Goal: Task Accomplishment & Management: Manage account settings

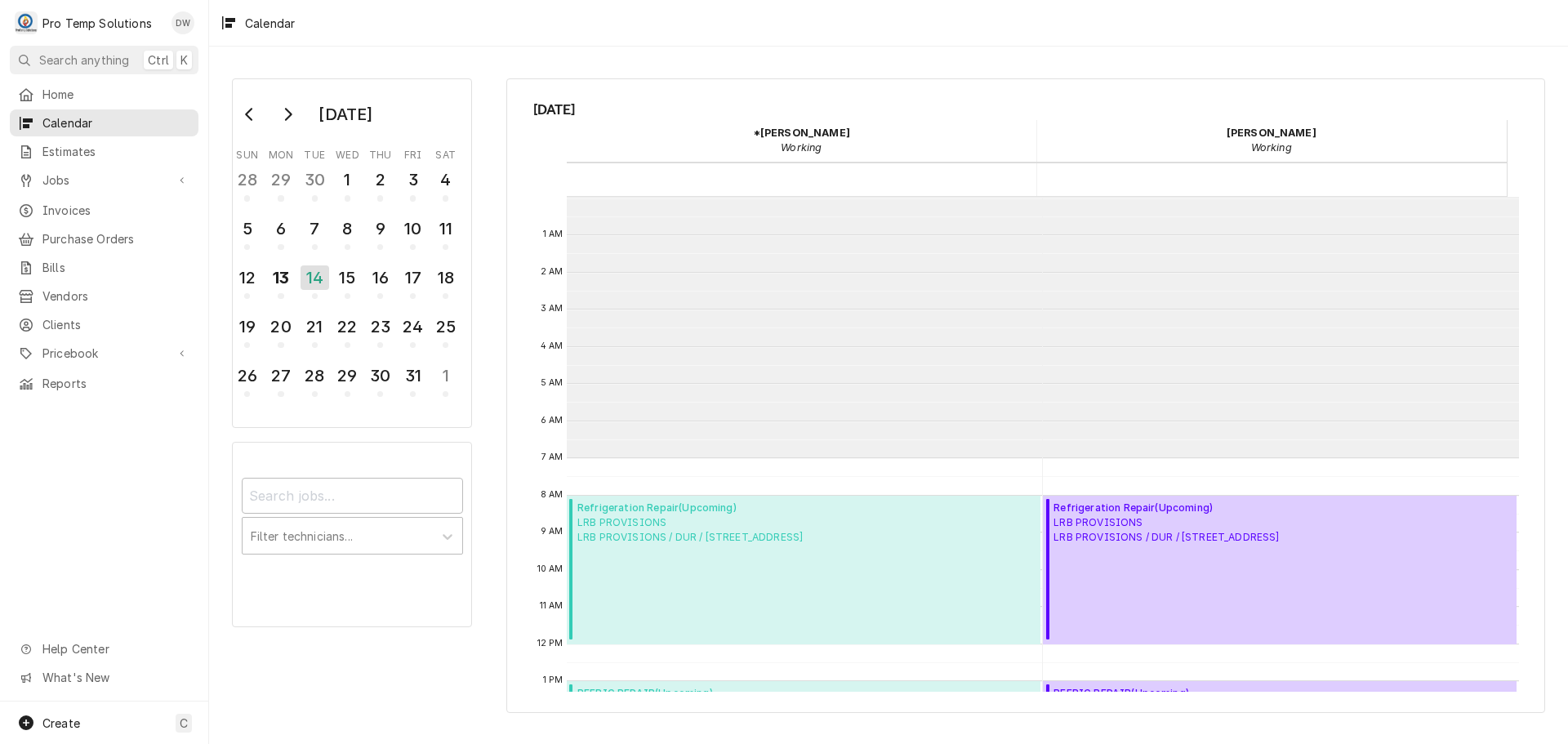
scroll to position [261, 0]
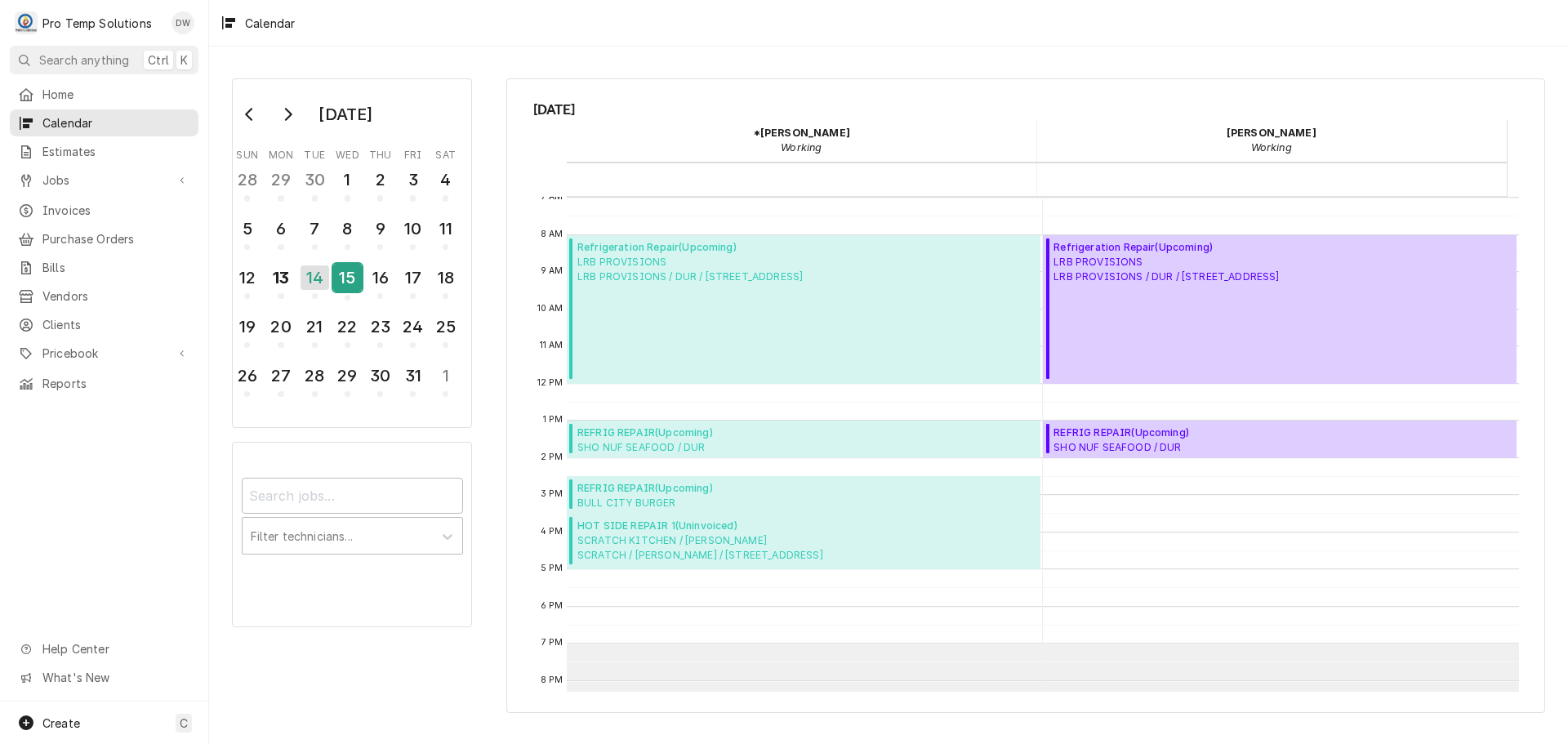
click at [352, 271] on div "15" at bounding box center [347, 278] width 28 height 27
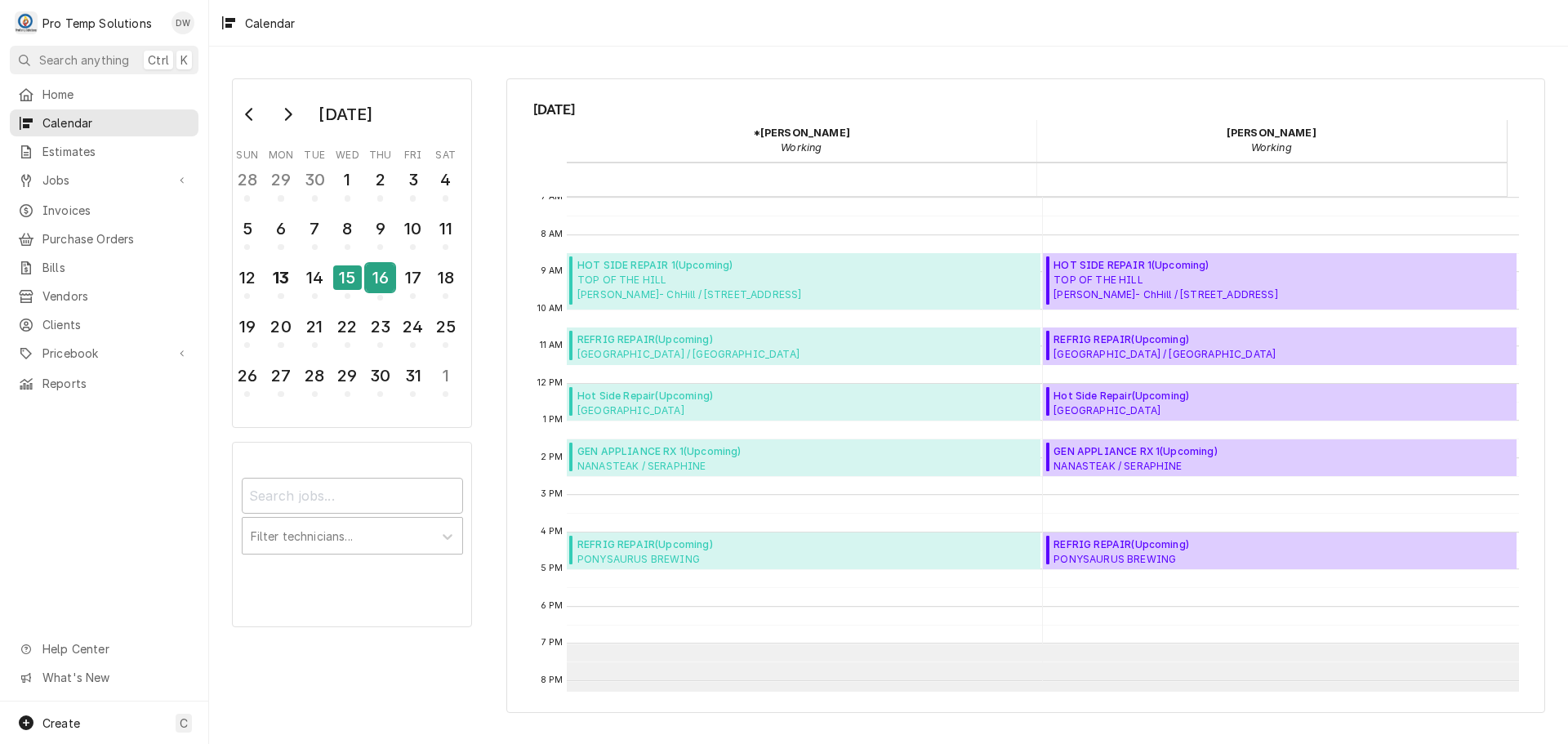
click at [386, 276] on div "16" at bounding box center [380, 278] width 28 height 27
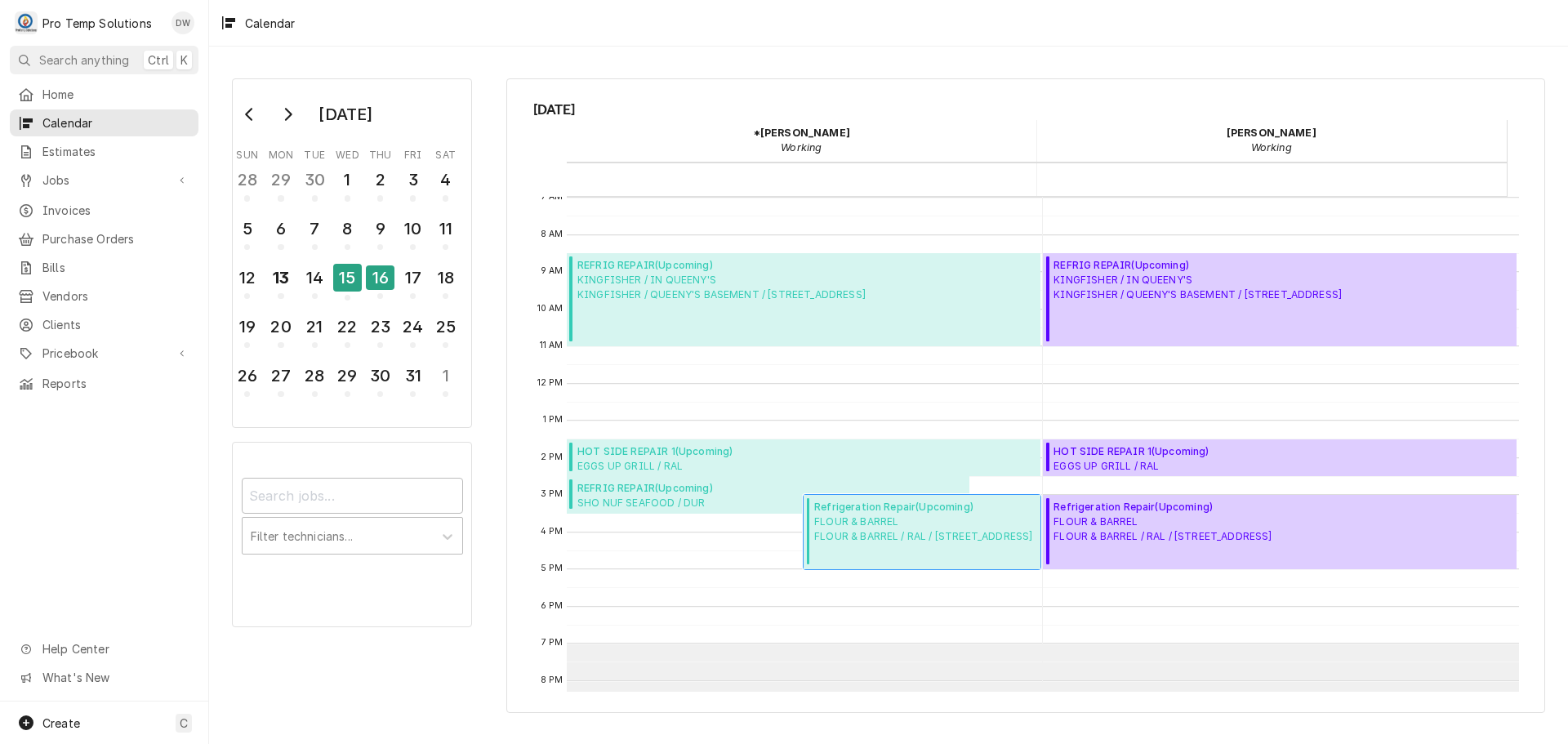
click at [869, 537] on span "FLOUR & BARREL FLOUR & BARREL / RAL / 400 W North St, Raleigh, NC 27603" at bounding box center [924, 529] width 218 height 29
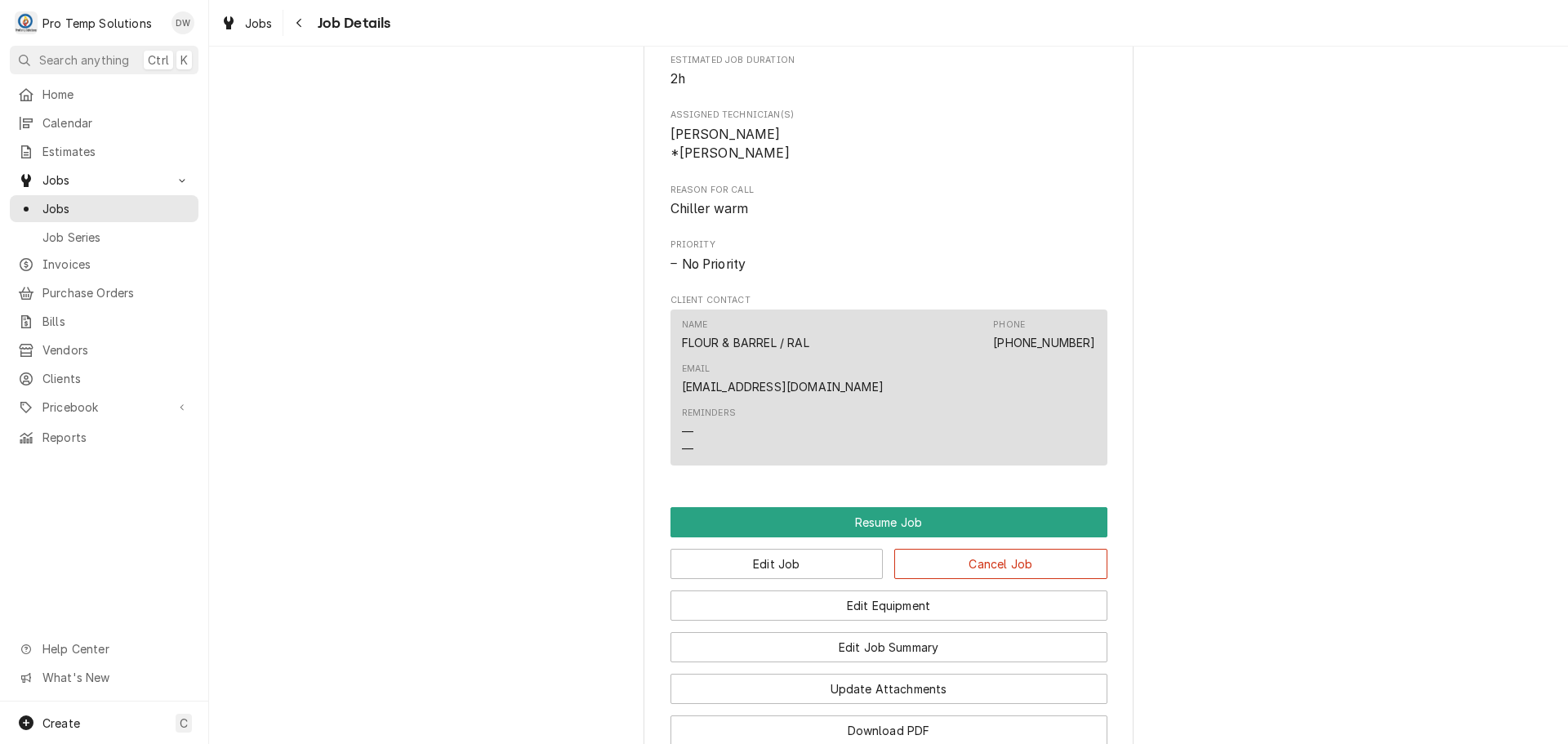
scroll to position [981, 0]
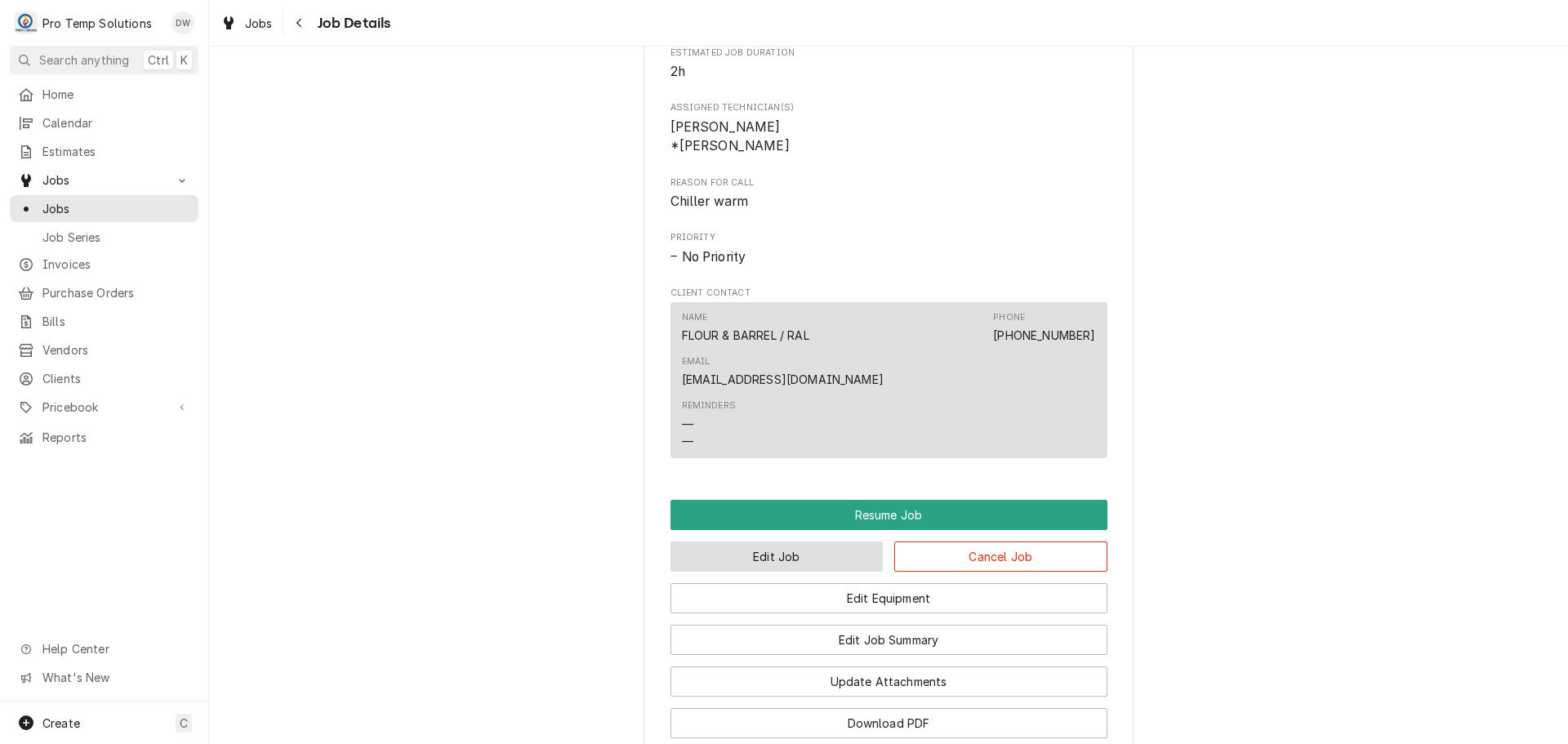
click at [783, 542] on button "Edit Job" at bounding box center [777, 557] width 214 height 30
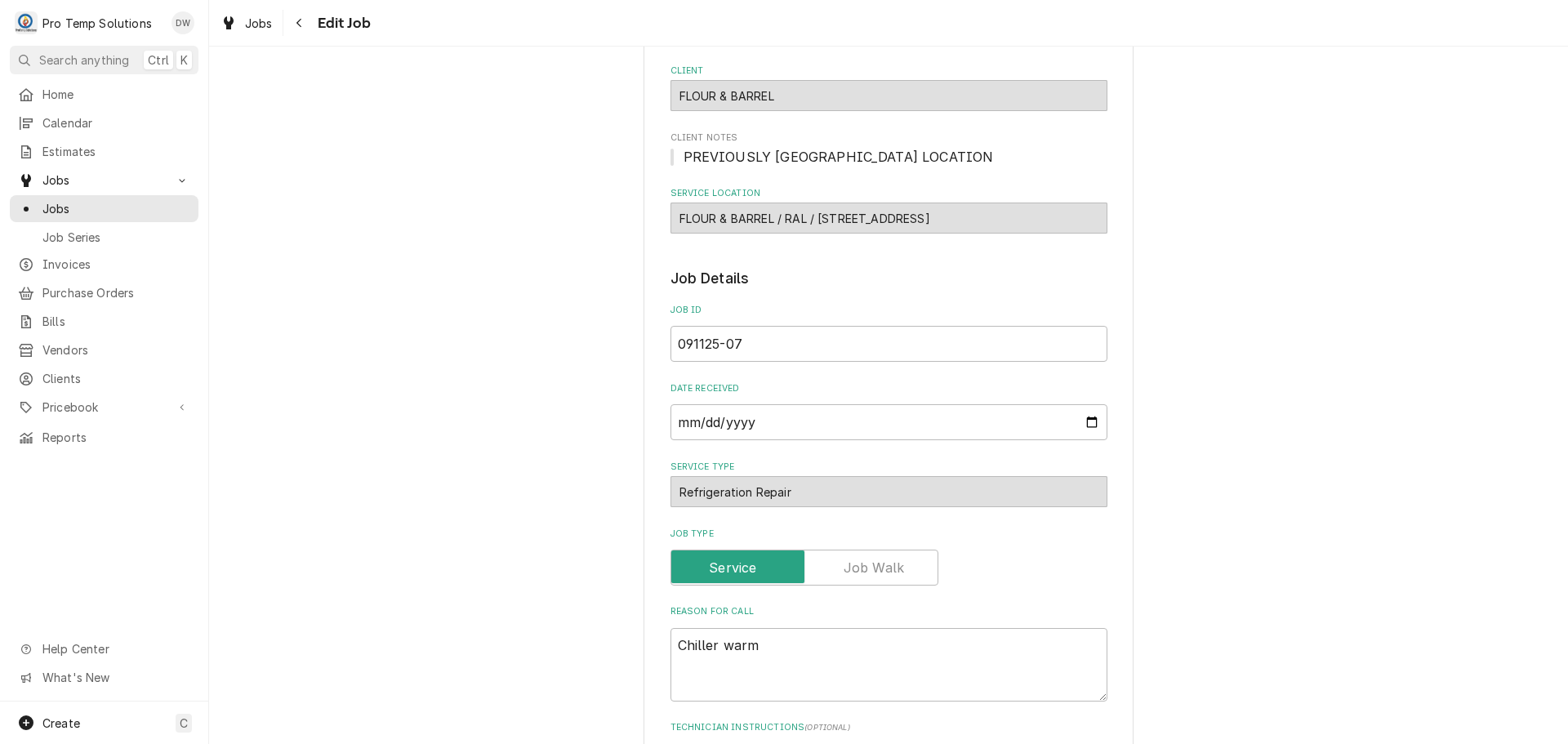
type textarea "x"
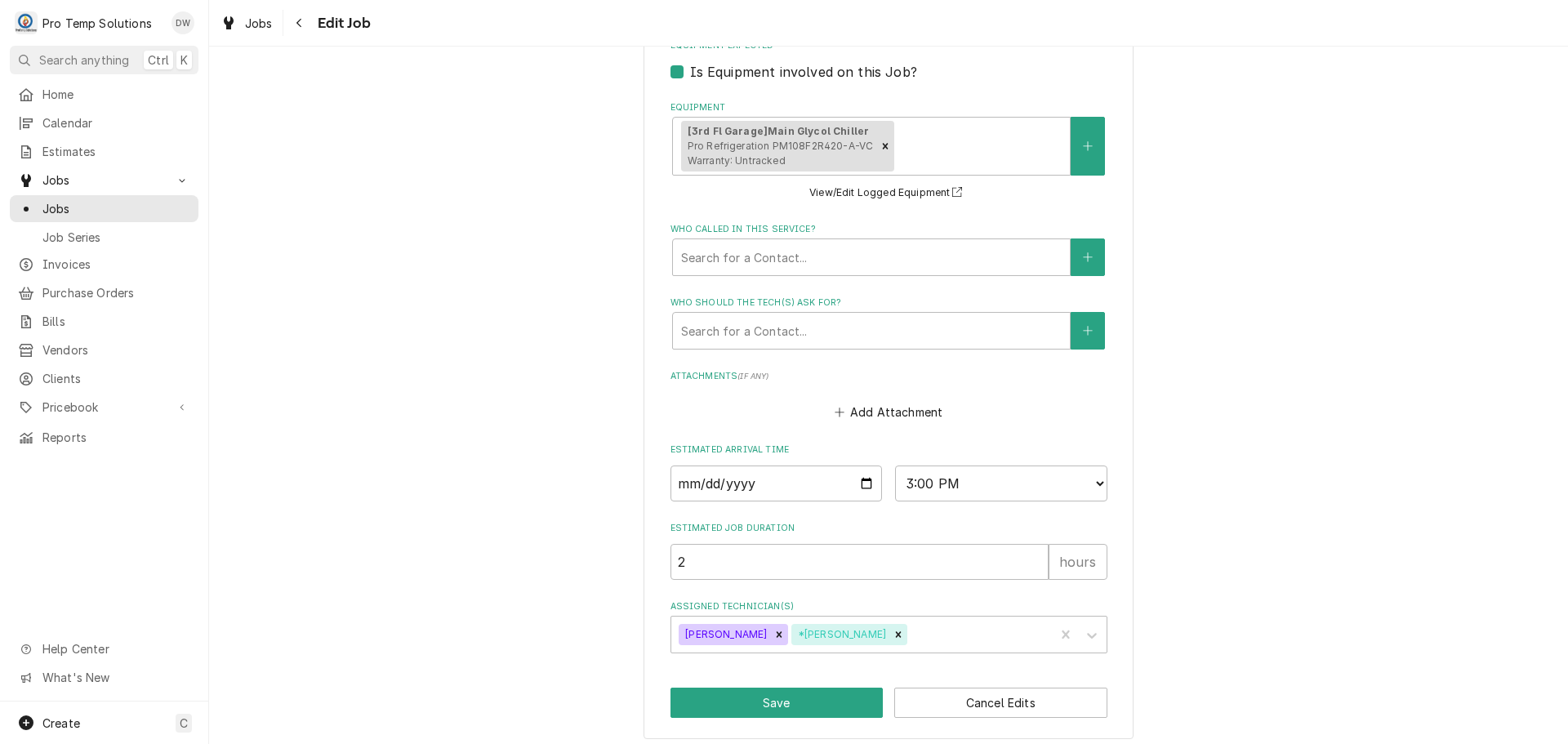
scroll to position [1067, 0]
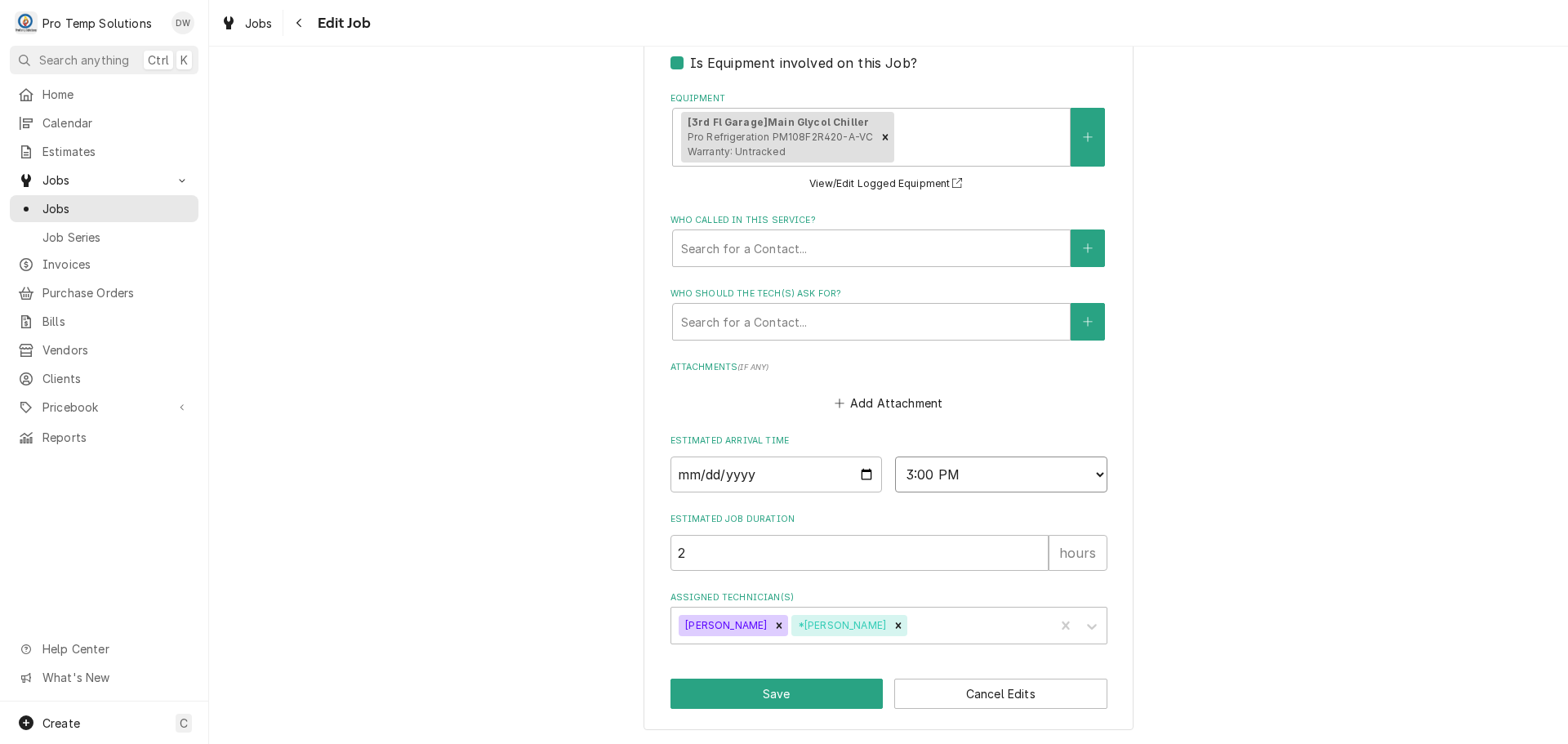
click at [1088, 474] on select "AM / PM 6:00 AM 6:15 AM 6:30 AM 6:45 AM 7:00 AM 7:15 AM 7:30 AM 7:45 AM 8:00 AM…" at bounding box center [1002, 474] width 213 height 36
select select "15:30:00"
click at [895, 457] on select "AM / PM 6:00 AM 6:15 AM 6:30 AM 6:45 AM 7:00 AM 7:15 AM 7:30 AM 7:45 AM 8:00 AM…" at bounding box center [1002, 474] width 213 height 36
click at [768, 695] on button "Save" at bounding box center [777, 694] width 214 height 30
type textarea "x"
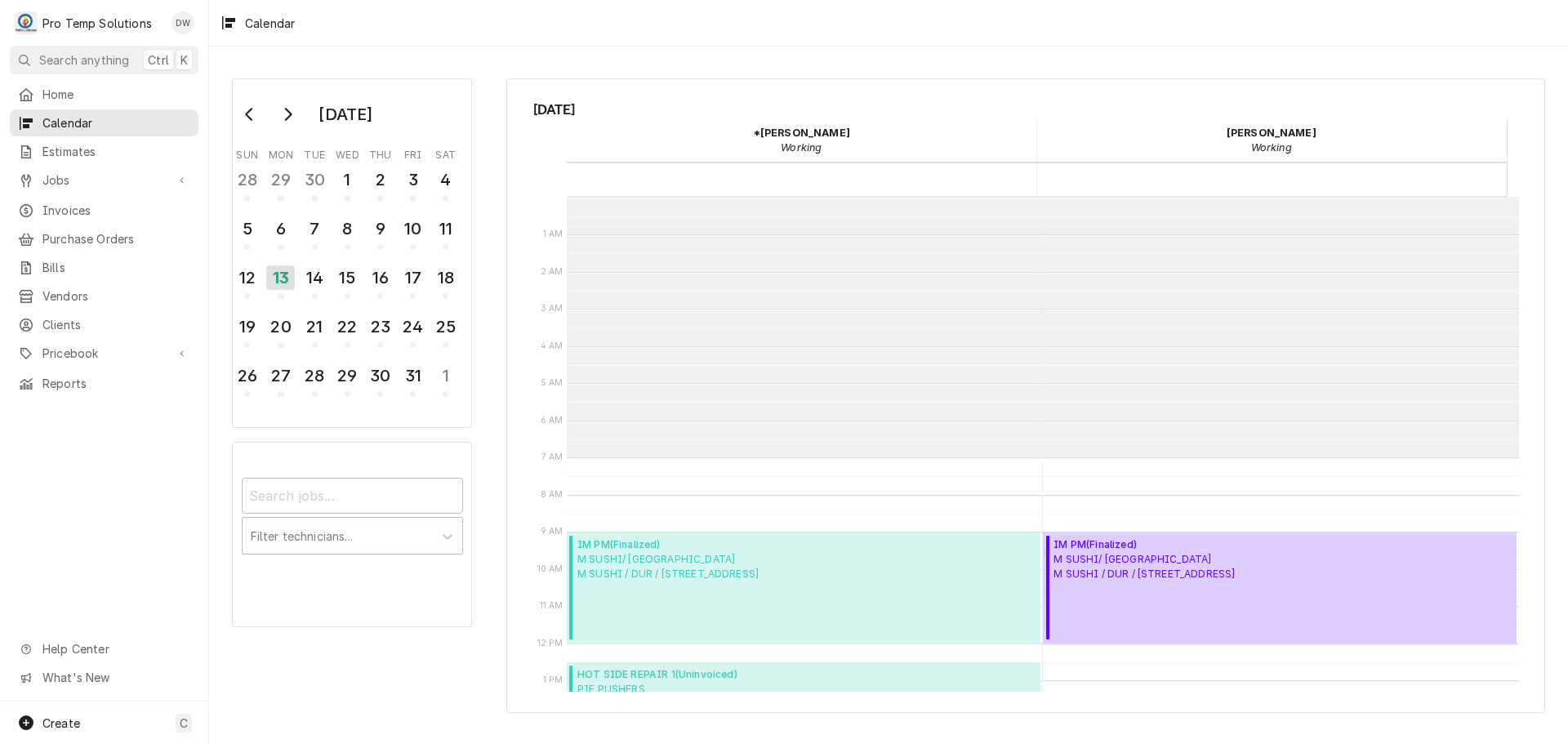
scroll to position [261, 0]
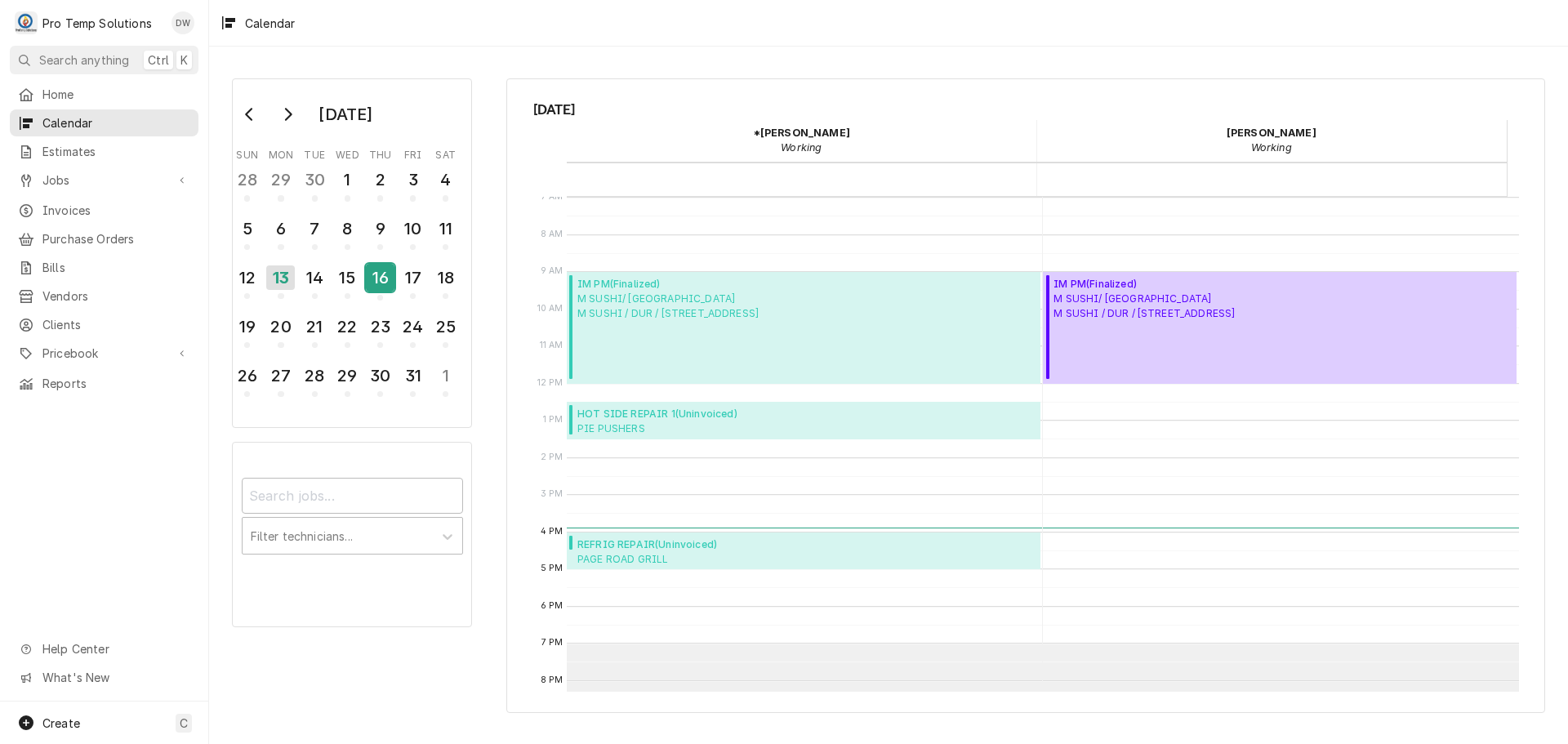
click at [379, 270] on div "16" at bounding box center [380, 278] width 28 height 27
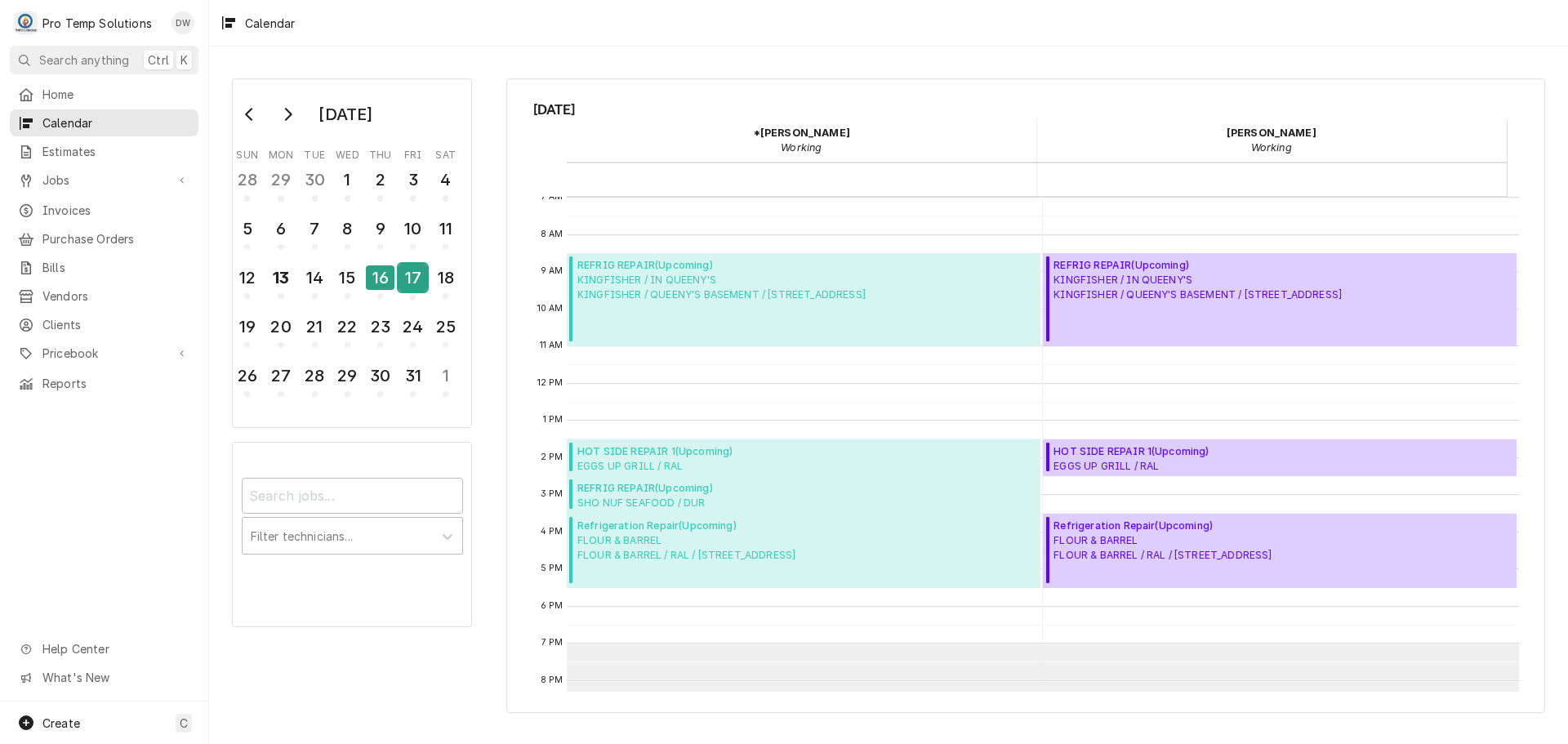
click at [415, 270] on div "17" at bounding box center [413, 278] width 28 height 27
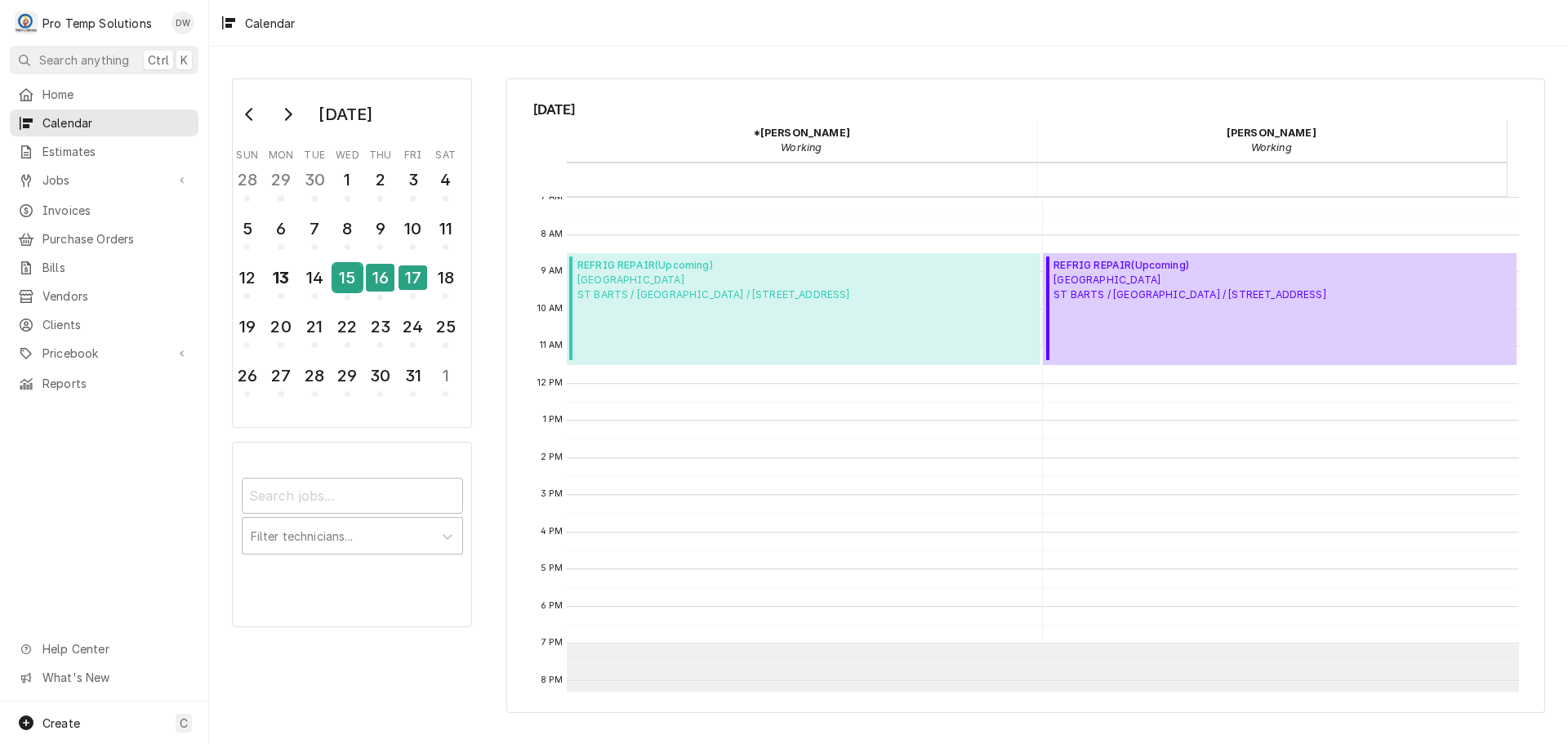
click at [344, 278] on div "15" at bounding box center [347, 278] width 28 height 27
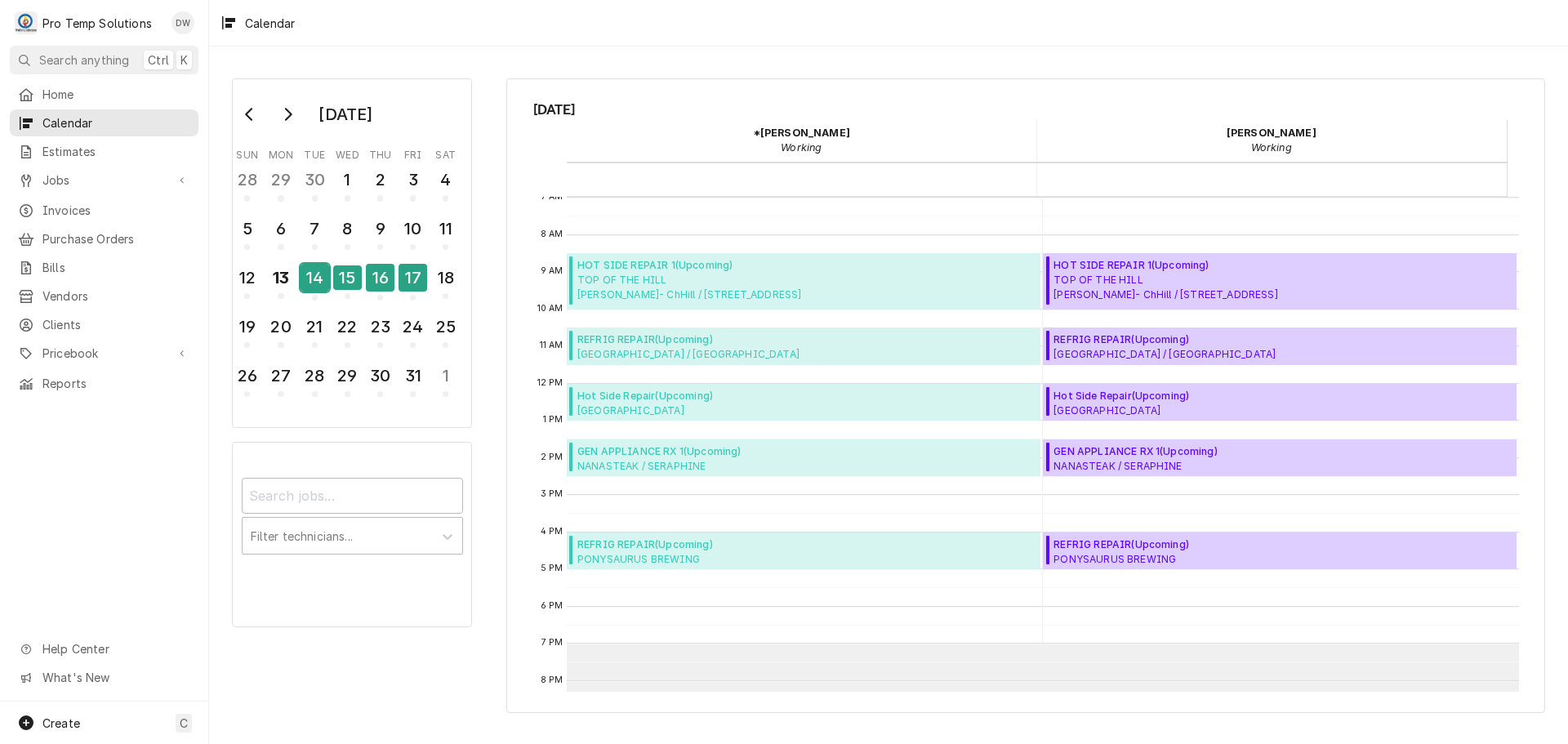
click at [314, 274] on div "14" at bounding box center [315, 278] width 28 height 27
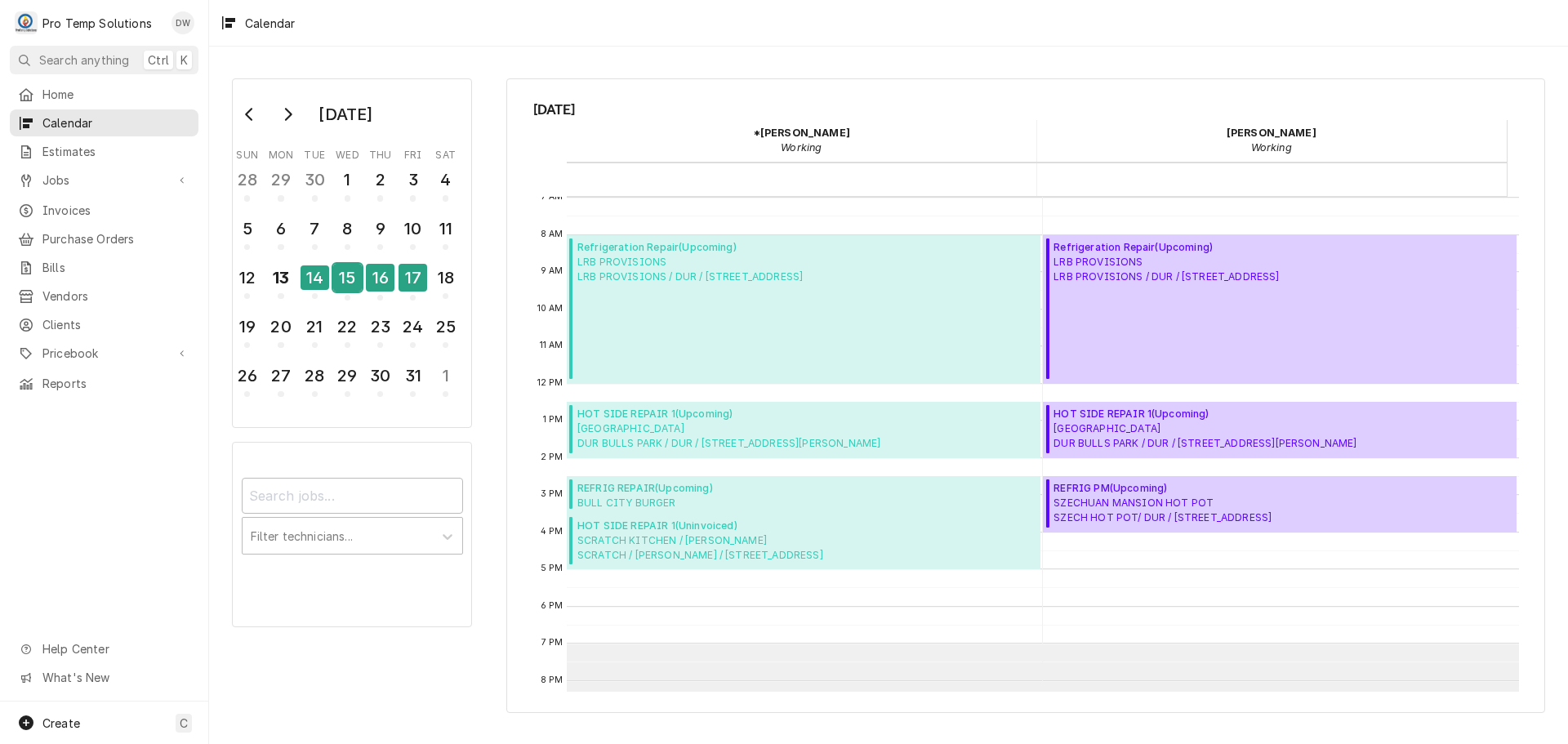
click at [347, 282] on div "15" at bounding box center [347, 278] width 28 height 27
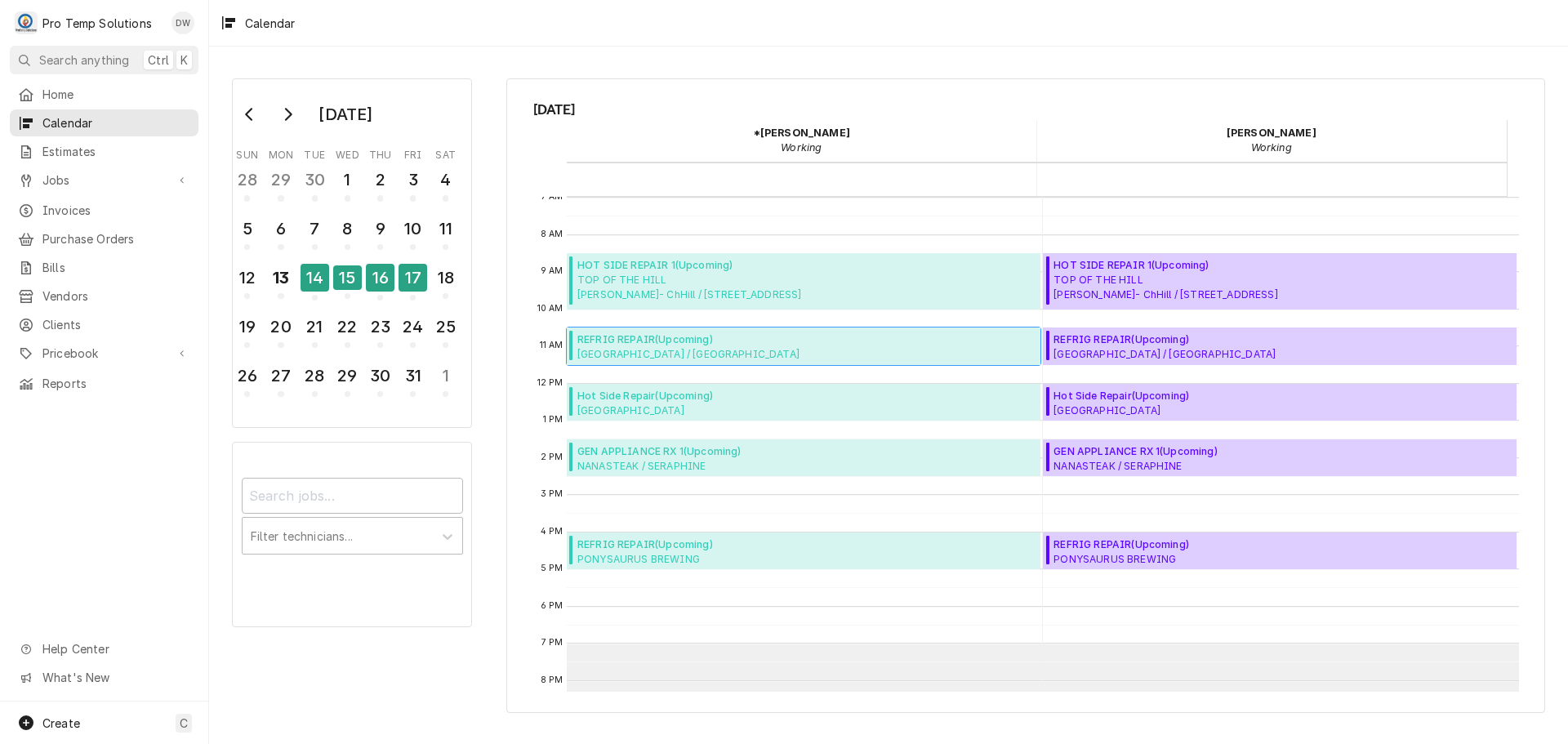
click at [691, 348] on span "COLONIAL INN / HILLSBORO COLONIAL INN / HILLSBORO / 153 W King St, Hillsborough…" at bounding box center [741, 354] width 328 height 13
click at [277, 284] on div "13" at bounding box center [280, 278] width 28 height 27
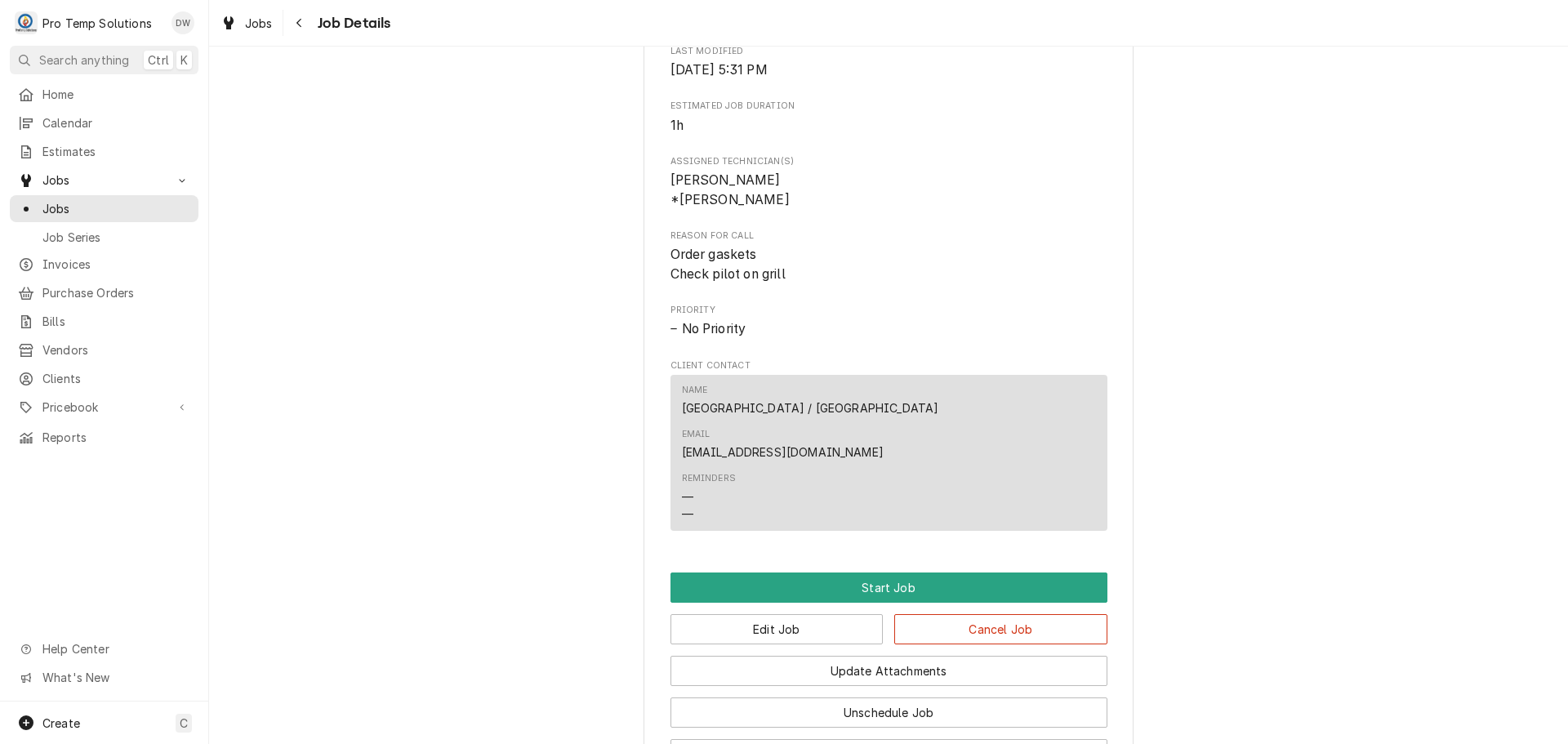
scroll to position [771, 0]
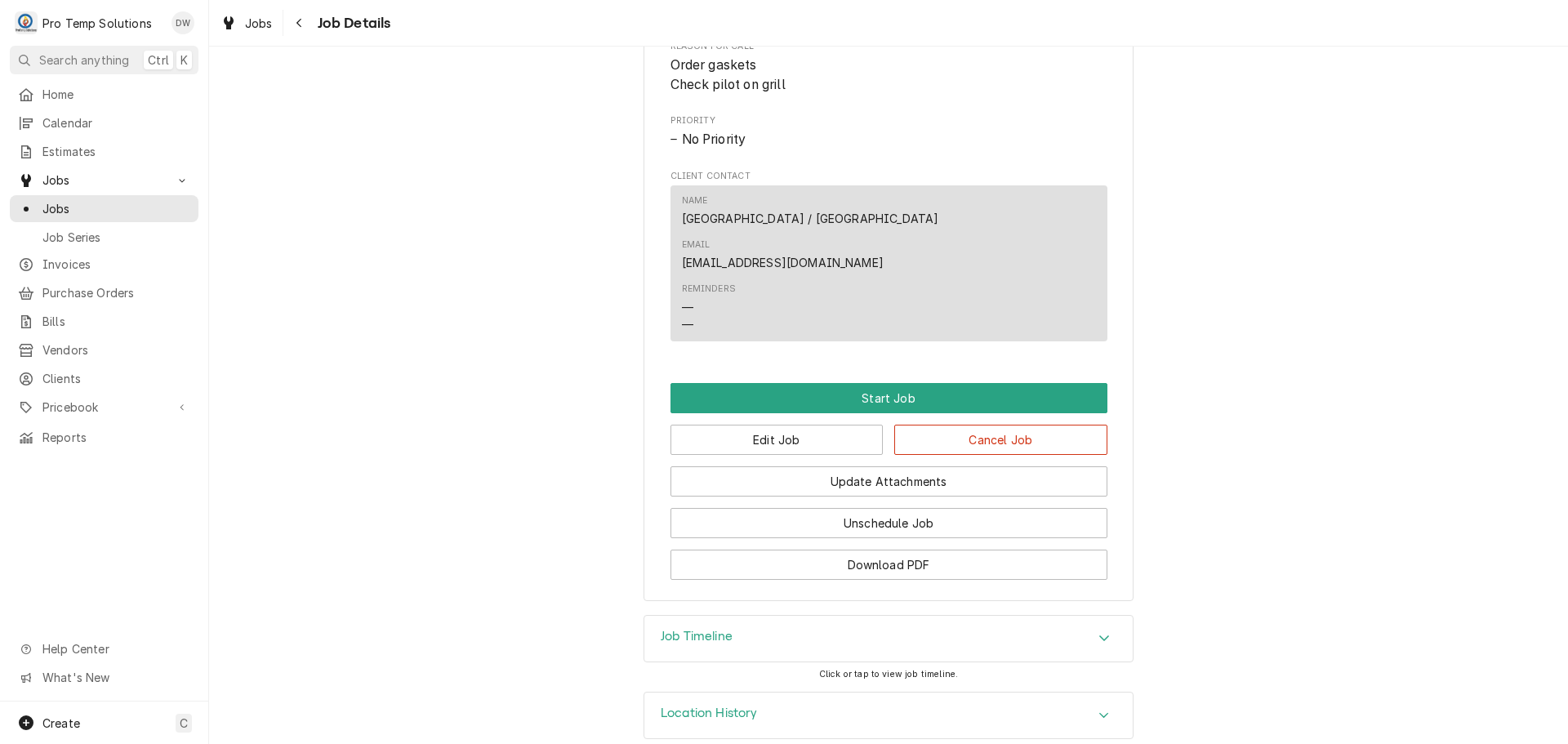
click at [1098, 631] on icon "Accordion Header" at bounding box center [1104, 638] width 12 height 13
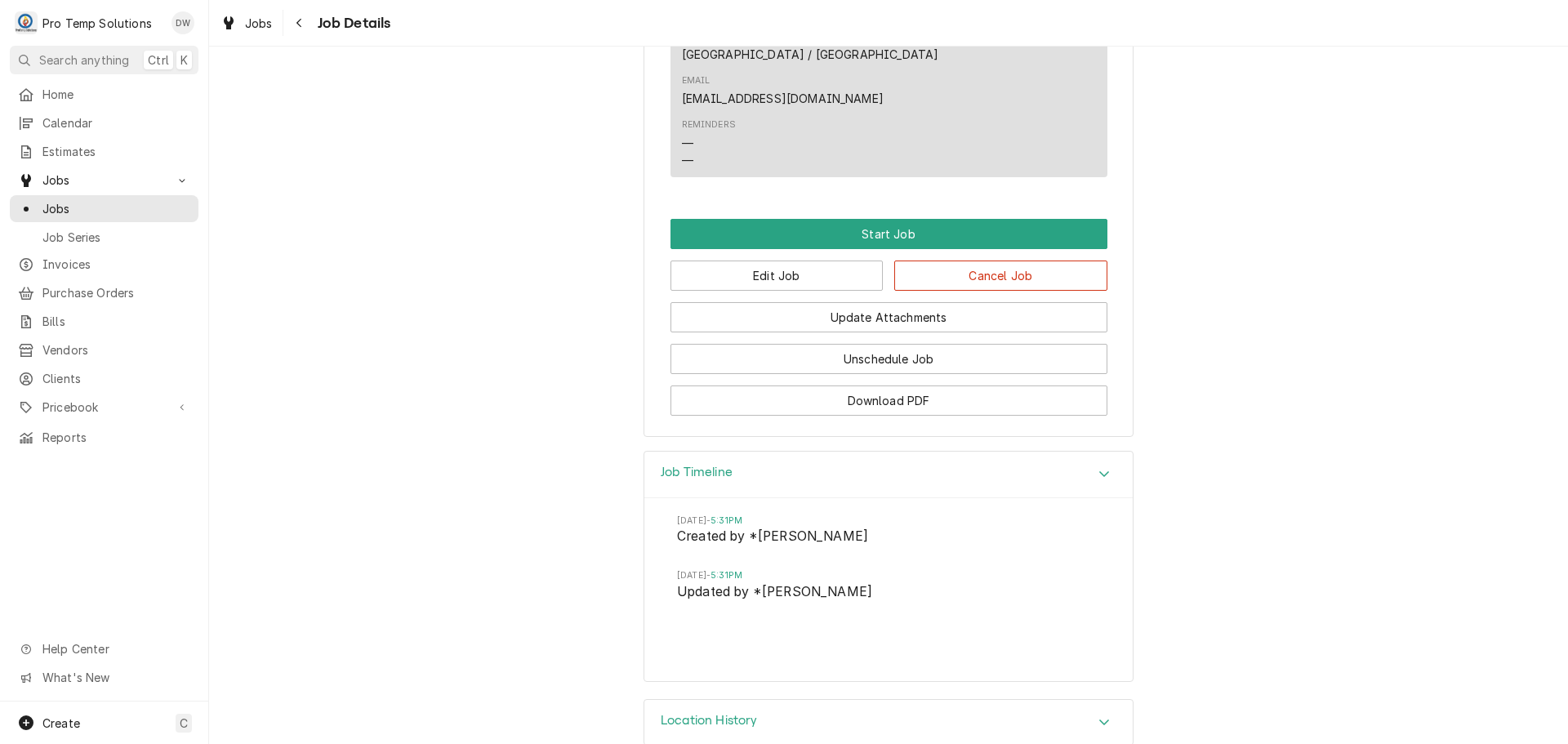
scroll to position [942, 0]
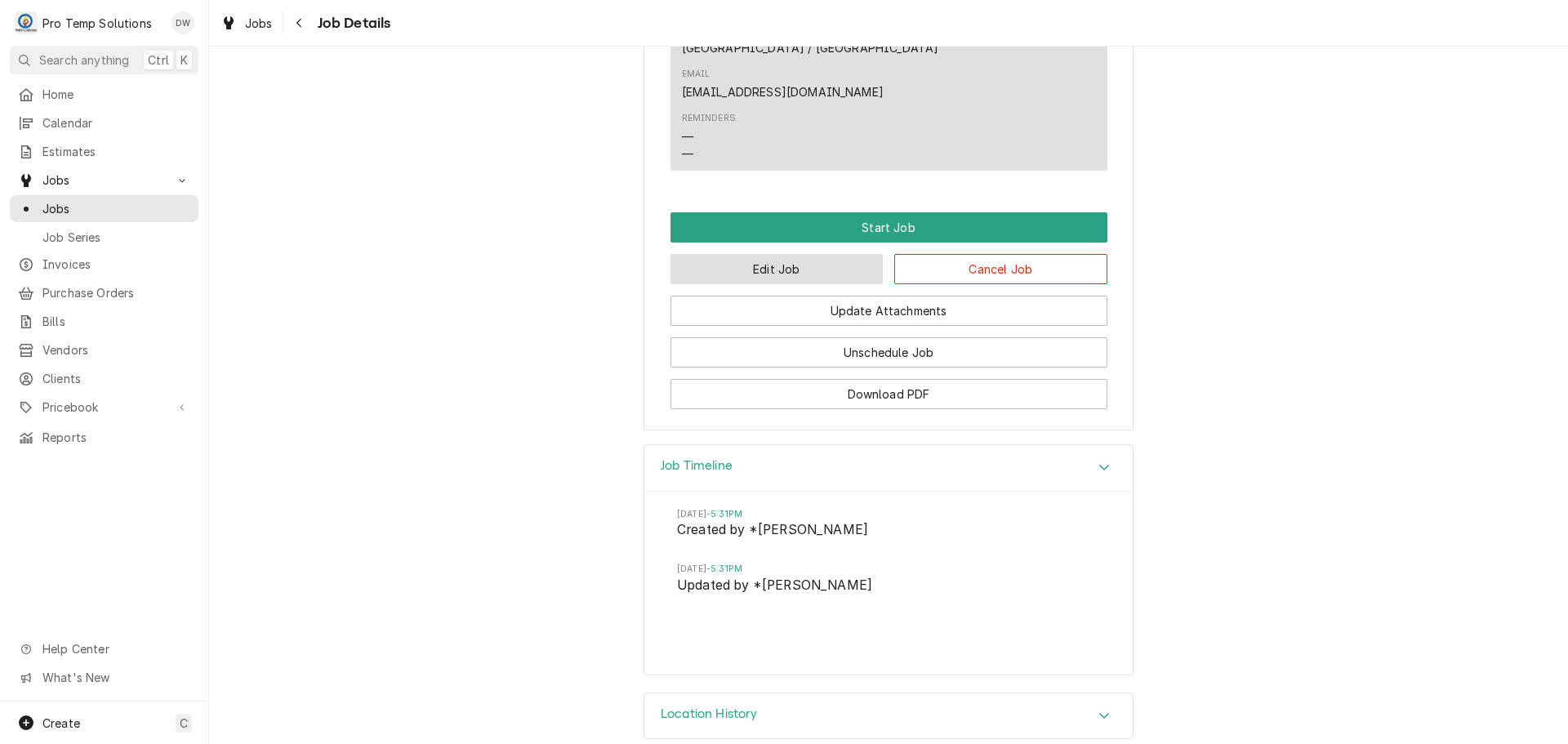
click at [787, 255] on button "Edit Job" at bounding box center [777, 270] width 214 height 30
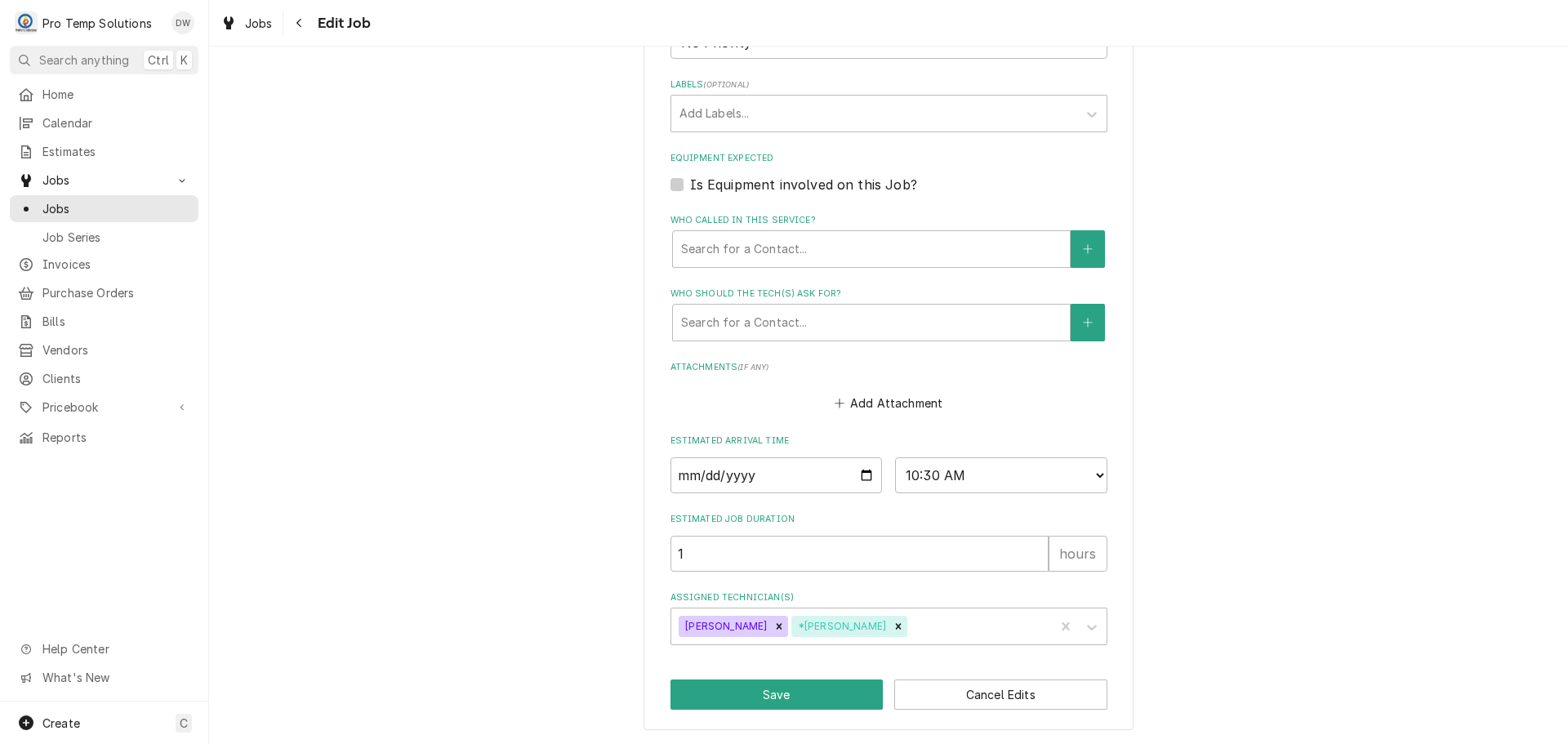
scroll to position [992, 0]
click at [780, 697] on button "Save" at bounding box center [777, 694] width 214 height 30
type textarea "x"
